Goal: Task Accomplishment & Management: Manage account settings

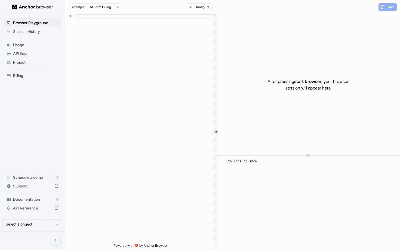
scroll to position [49, 0]
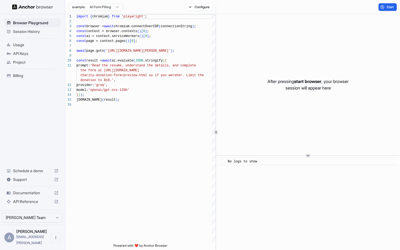
click at [27, 30] on span "Session History" at bounding box center [35, 31] width 45 height 5
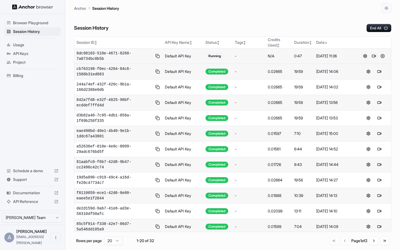
click at [375, 55] on button at bounding box center [373, 56] width 7 height 7
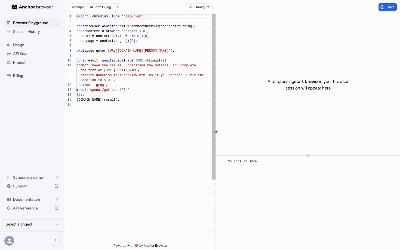
scroll to position [49, 0]
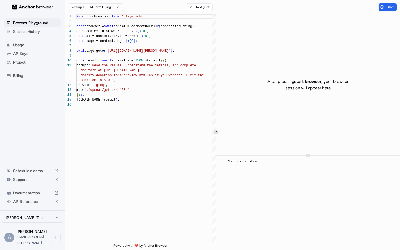
click at [17, 30] on span "Session History" at bounding box center [35, 31] width 45 height 5
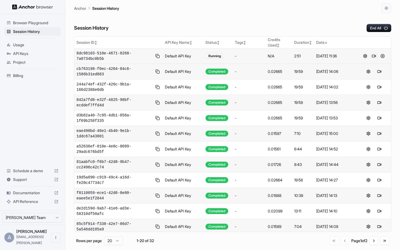
click at [374, 56] on button at bounding box center [373, 56] width 7 height 7
click at [373, 55] on button at bounding box center [373, 56] width 7 height 7
click at [382, 58] on button at bounding box center [382, 56] width 7 height 7
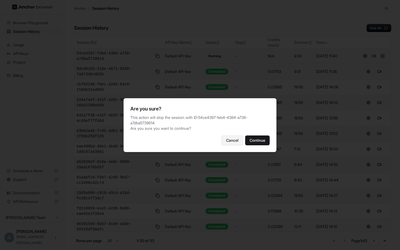
click at [229, 135] on button "Cancel" at bounding box center [231, 140] width 21 height 10
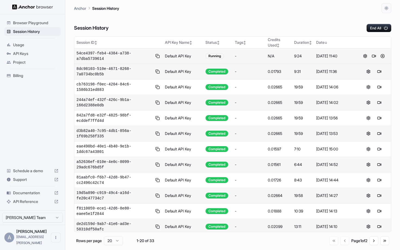
click at [23, 42] on div "Usage" at bounding box center [32, 45] width 56 height 9
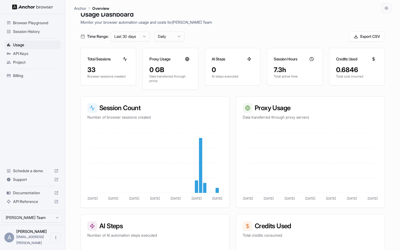
scroll to position [11, 0]
click at [27, 30] on span "Session History" at bounding box center [35, 31] width 45 height 5
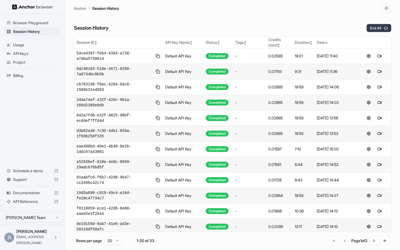
click at [372, 27] on button "End All" at bounding box center [378, 28] width 25 height 8
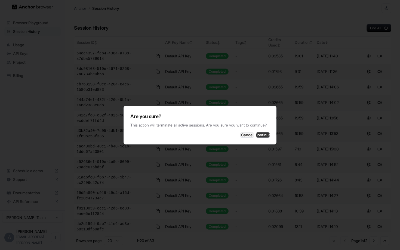
click at [257, 135] on button "Continue" at bounding box center [263, 134] width 14 height 5
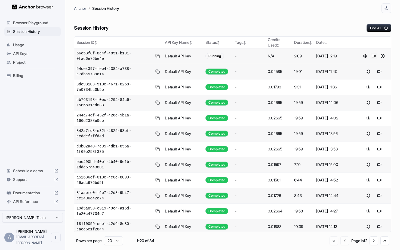
click at [372, 56] on button at bounding box center [373, 56] width 7 height 7
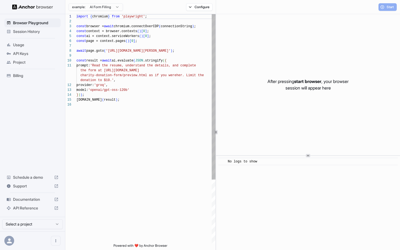
scroll to position [49, 0]
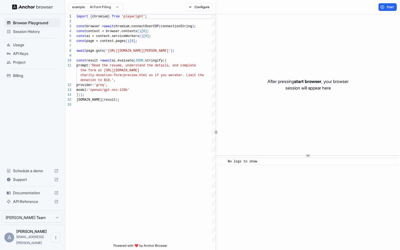
click at [95, 9] on html "Browser Playground Session History Usage API Keys Project Billing Schedule a de…" at bounding box center [200, 125] width 400 height 250
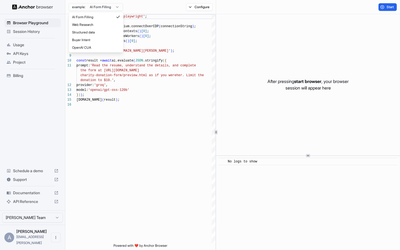
type textarea "**********"
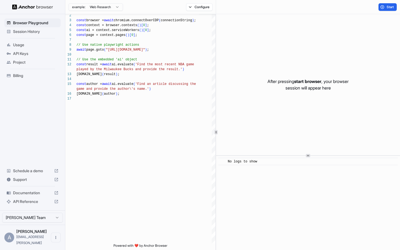
click at [17, 44] on span "Usage" at bounding box center [35, 44] width 45 height 5
